Goal: Navigation & Orientation: Find specific page/section

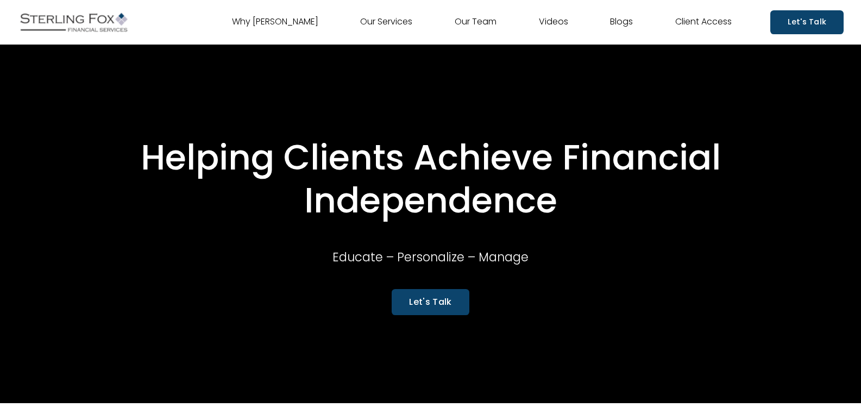
click at [443, 24] on nav "Why [PERSON_NAME] Our Services Our Team Videos Blogs Client Access" at bounding box center [482, 22] width 500 height 17
click at [478, 18] on link "Our Team" at bounding box center [476, 22] width 42 height 17
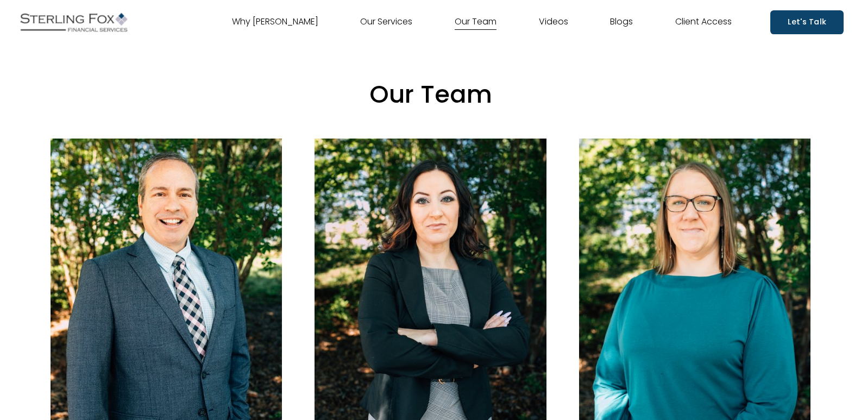
click at [557, 22] on link "Videos" at bounding box center [553, 22] width 29 height 17
